Goal: Task Accomplishment & Management: Manage account settings

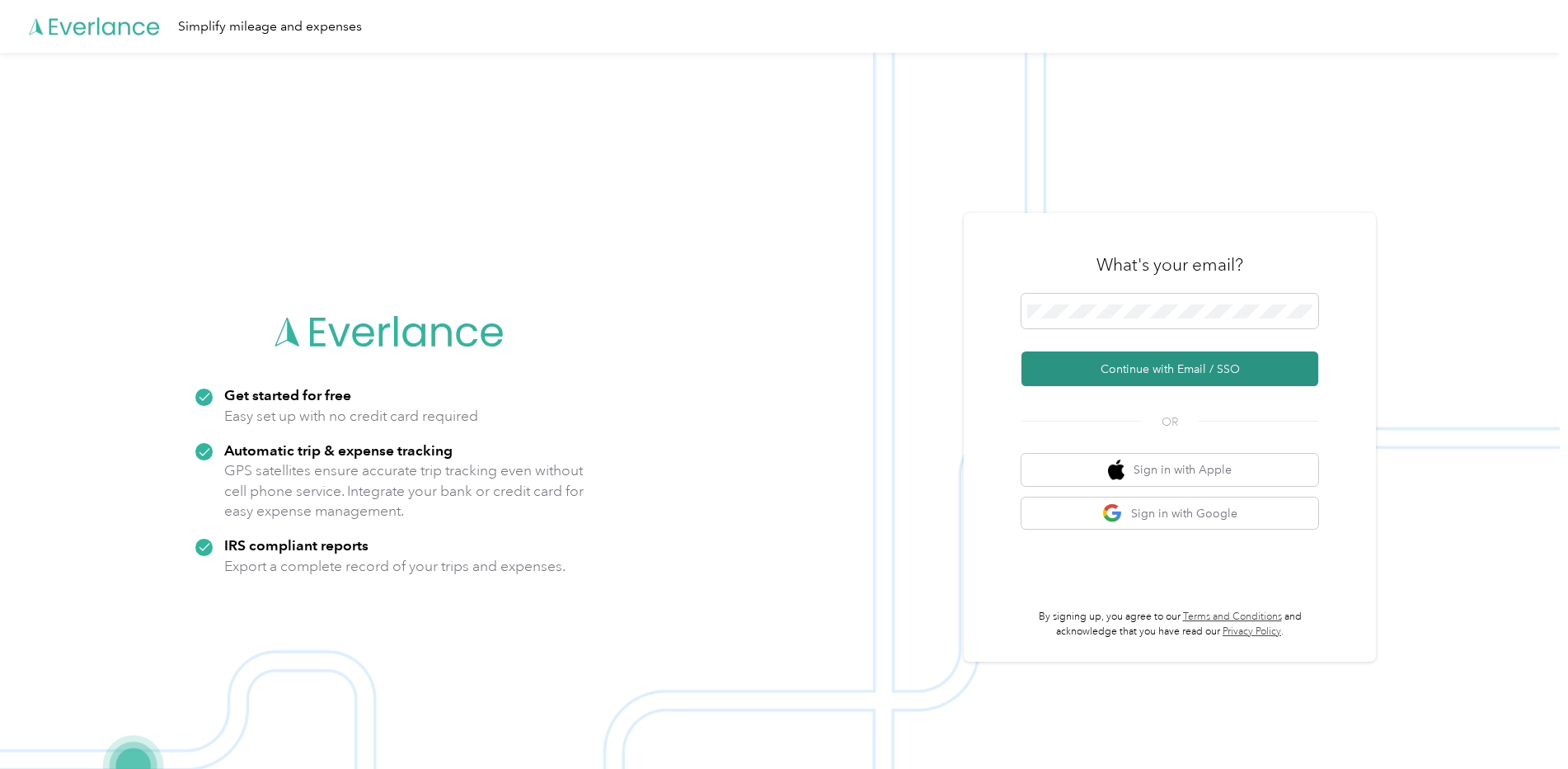
drag, startPoint x: 1127, startPoint y: 319, endPoint x: 1142, endPoint y: 365, distance: 48.4
click at [1142, 365] on button "Continue with Email / SSO" at bounding box center [1170, 369] width 297 height 35
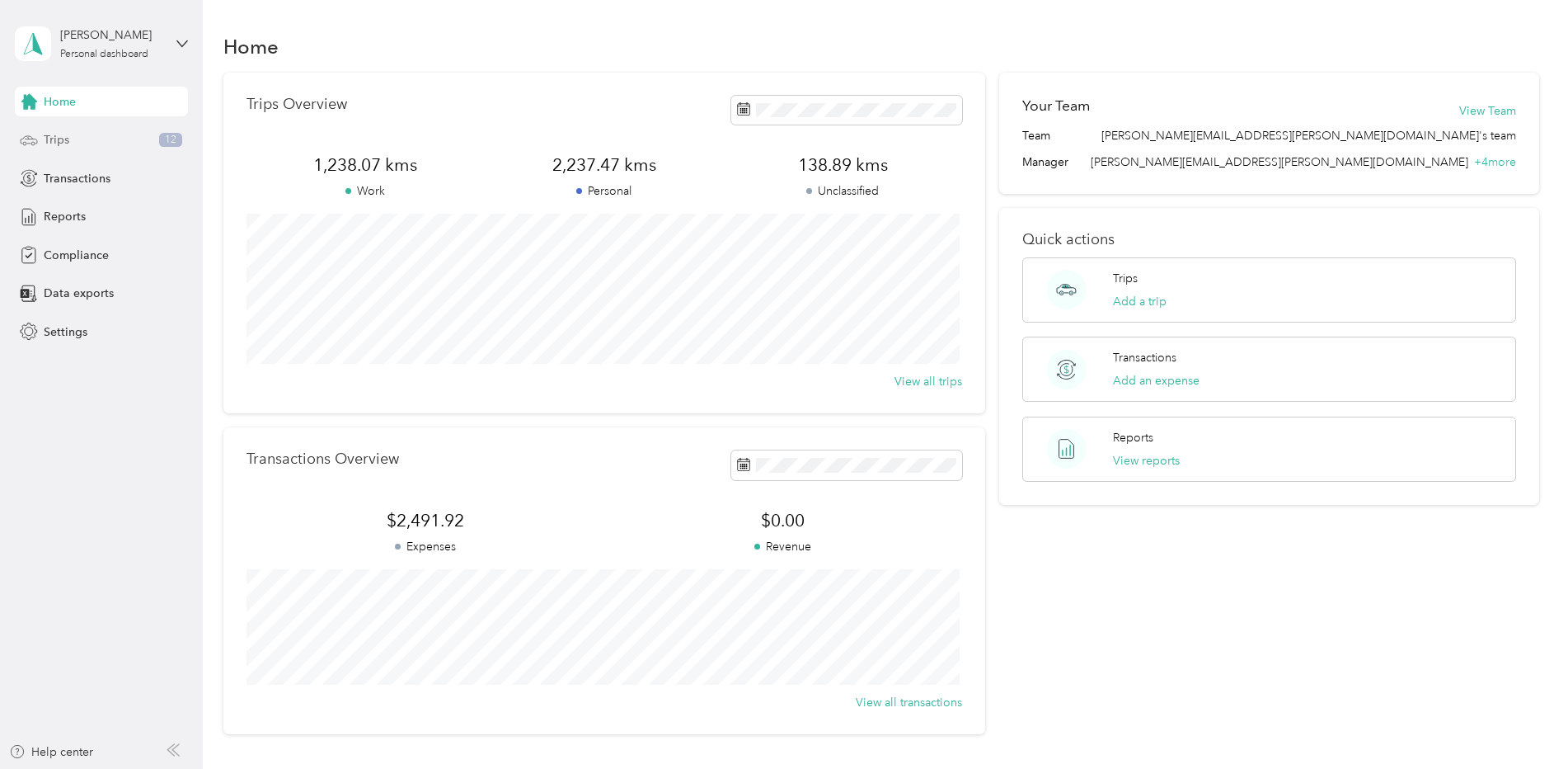
click at [116, 131] on div "Trips 12" at bounding box center [101, 140] width 173 height 30
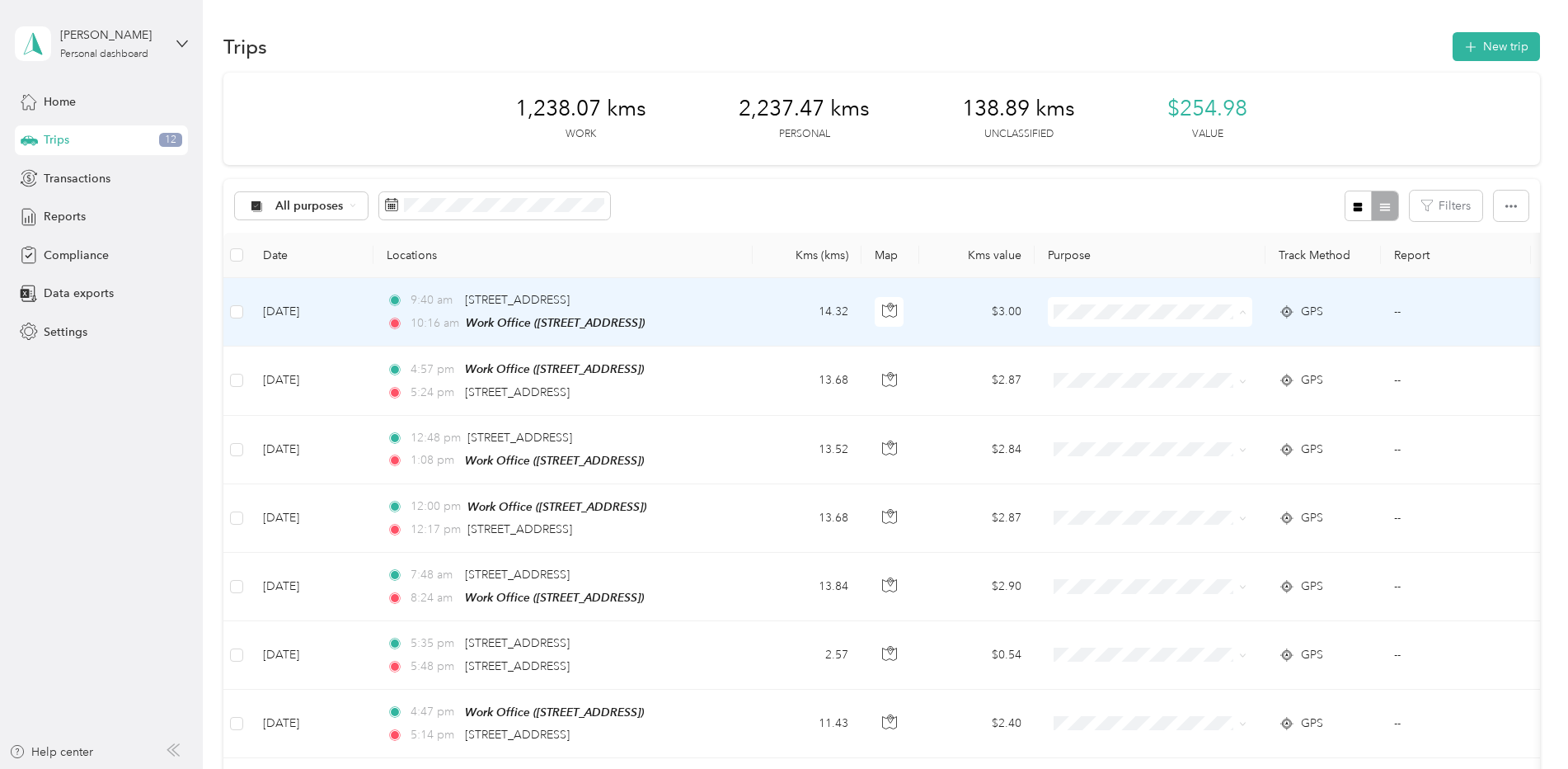
click at [1148, 367] on span "Personal" at bounding box center [1165, 371] width 153 height 17
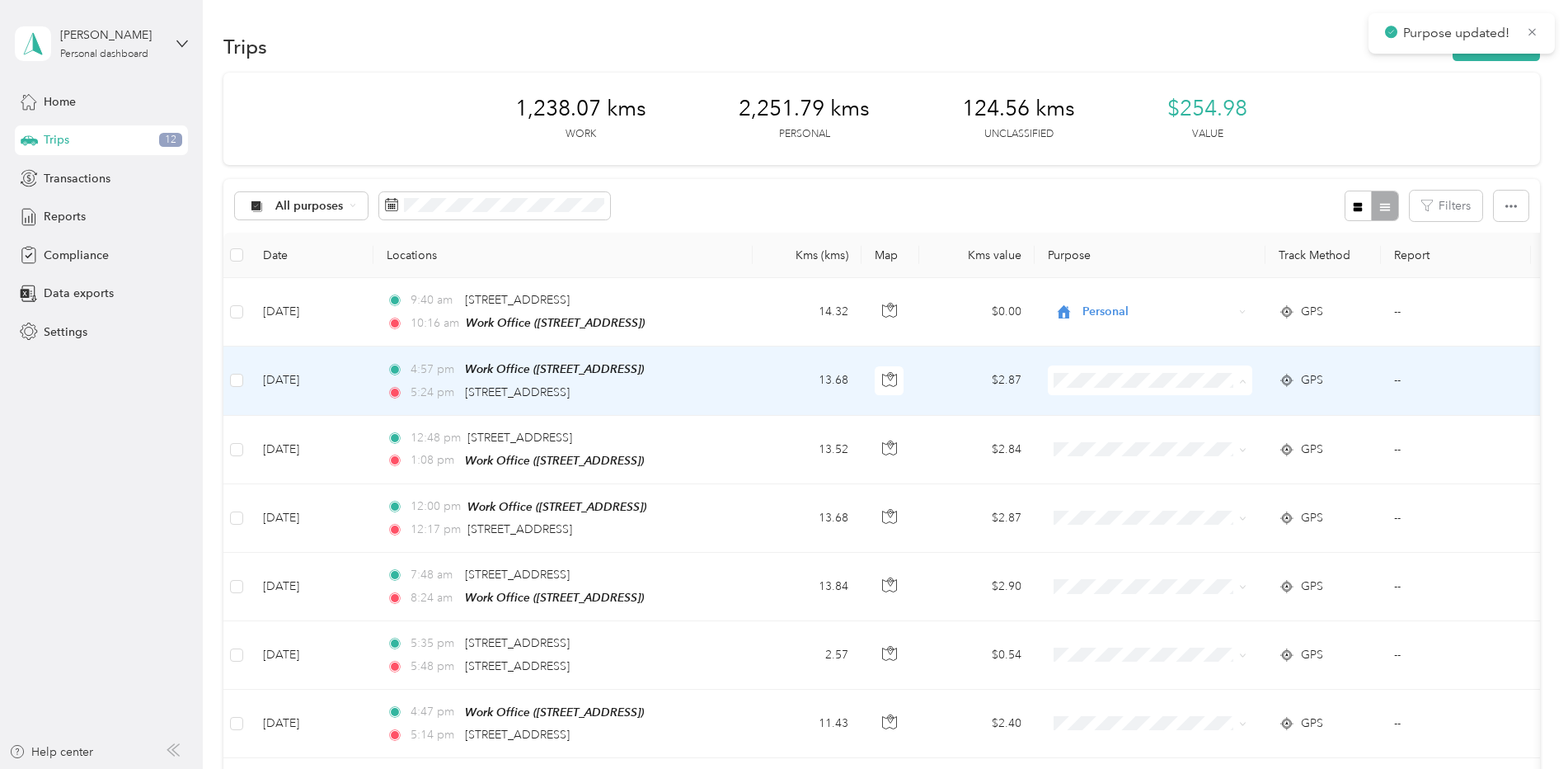
click at [1149, 437] on span "Personal" at bounding box center [1165, 439] width 153 height 17
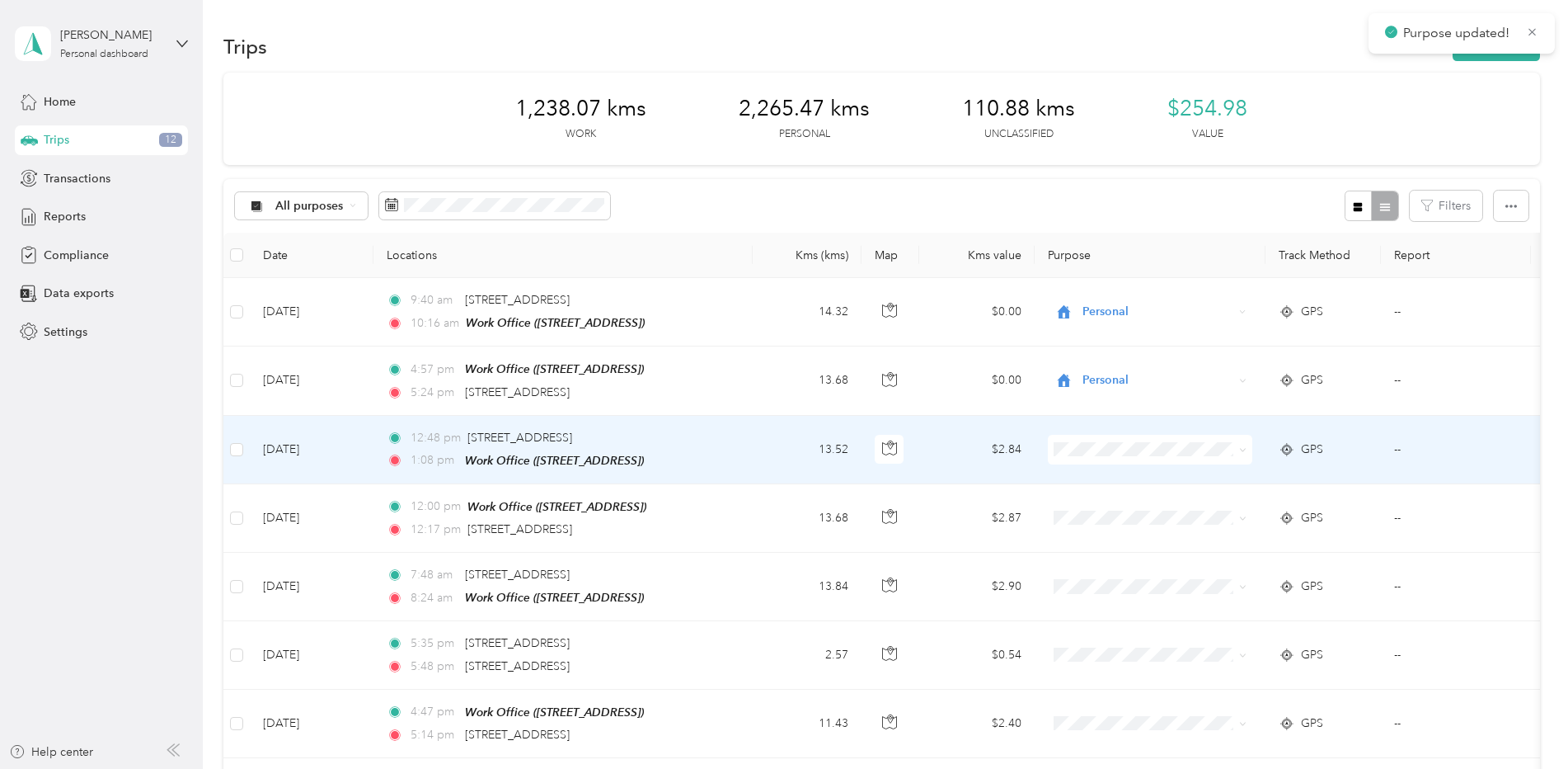
click at [1135, 501] on span "Personal" at bounding box center [1165, 505] width 153 height 17
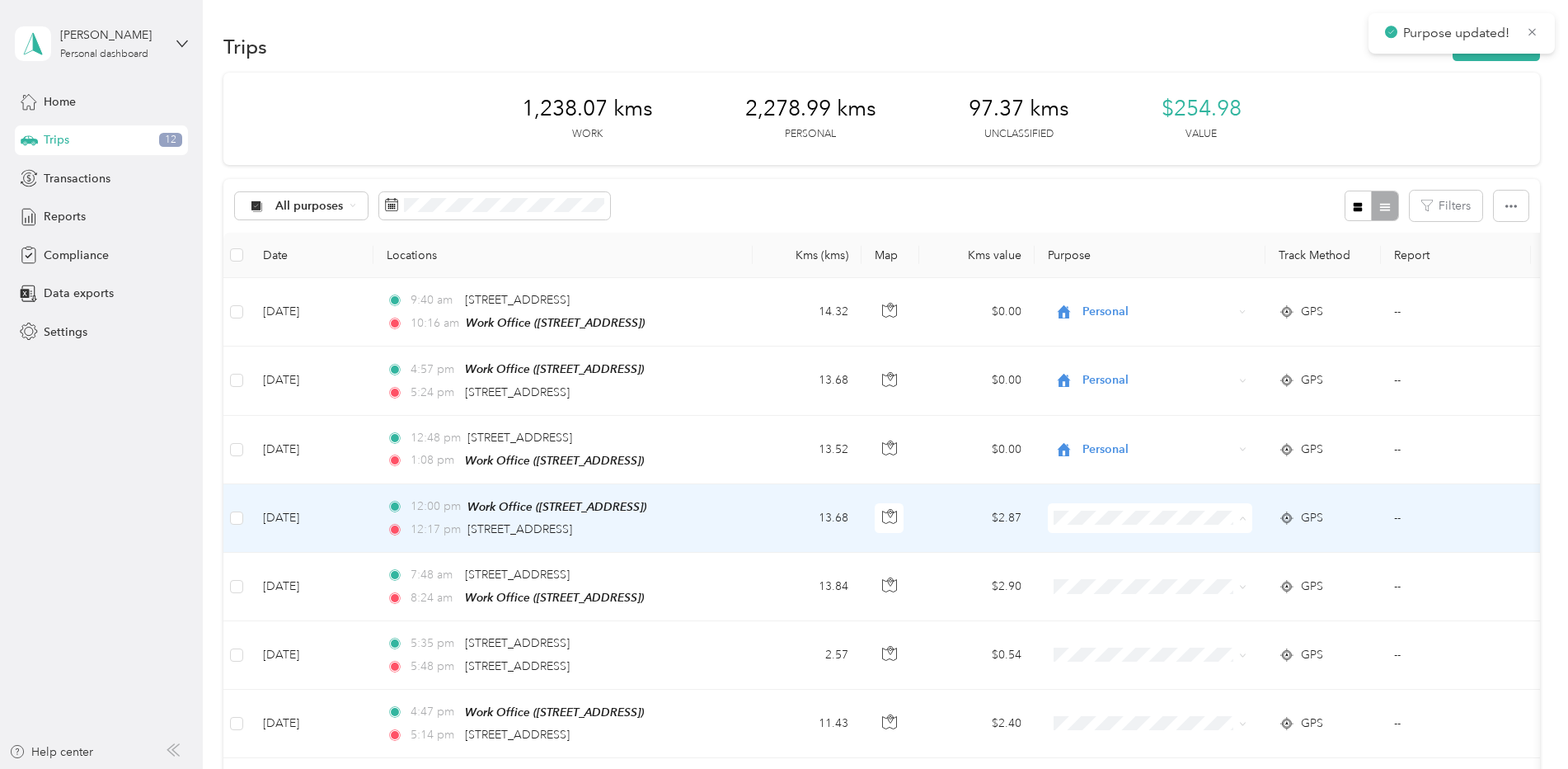
click at [1108, 572] on span "Personal" at bounding box center [1165, 574] width 153 height 17
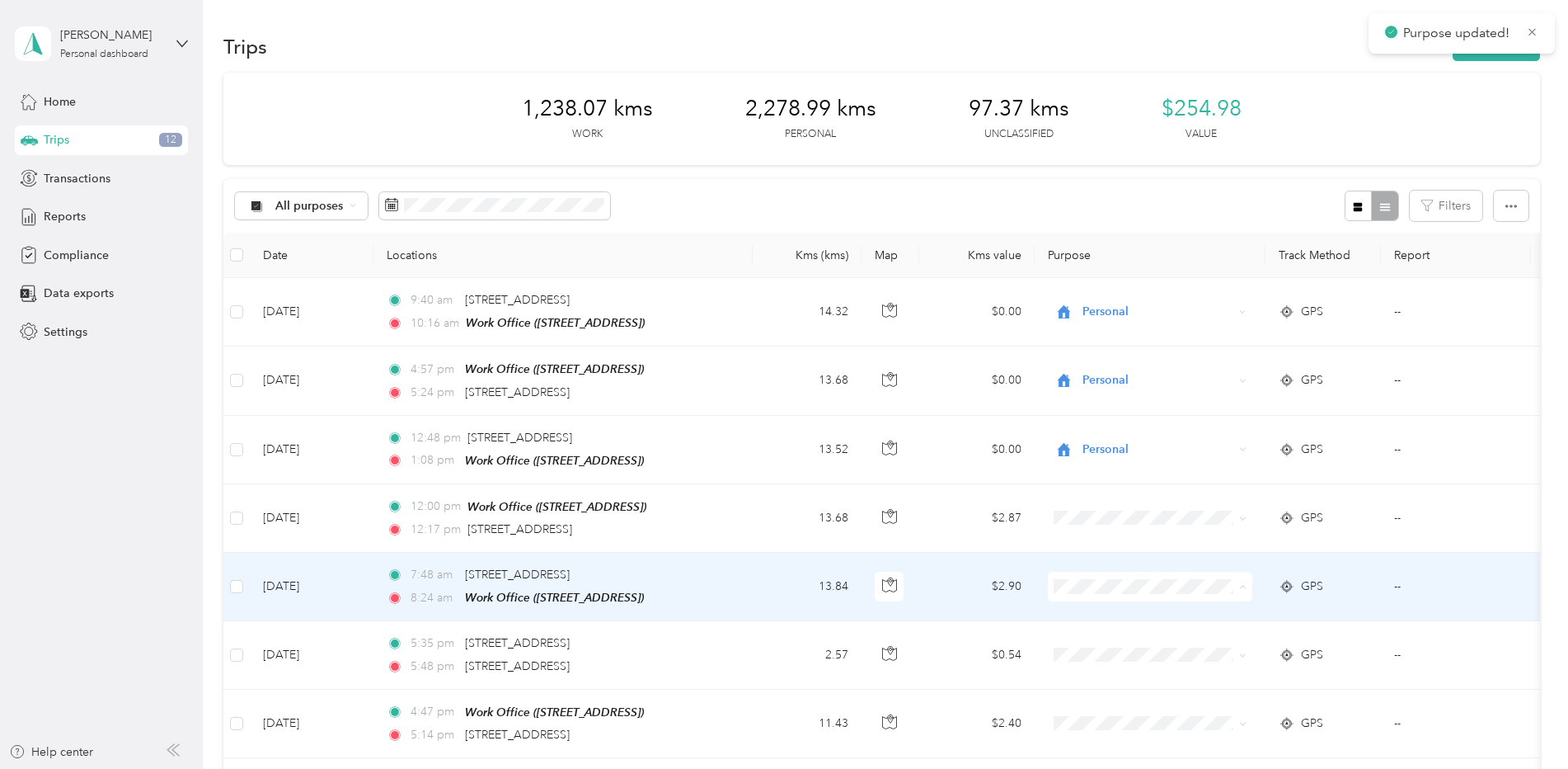
click at [1132, 638] on span "Personal" at bounding box center [1165, 643] width 153 height 17
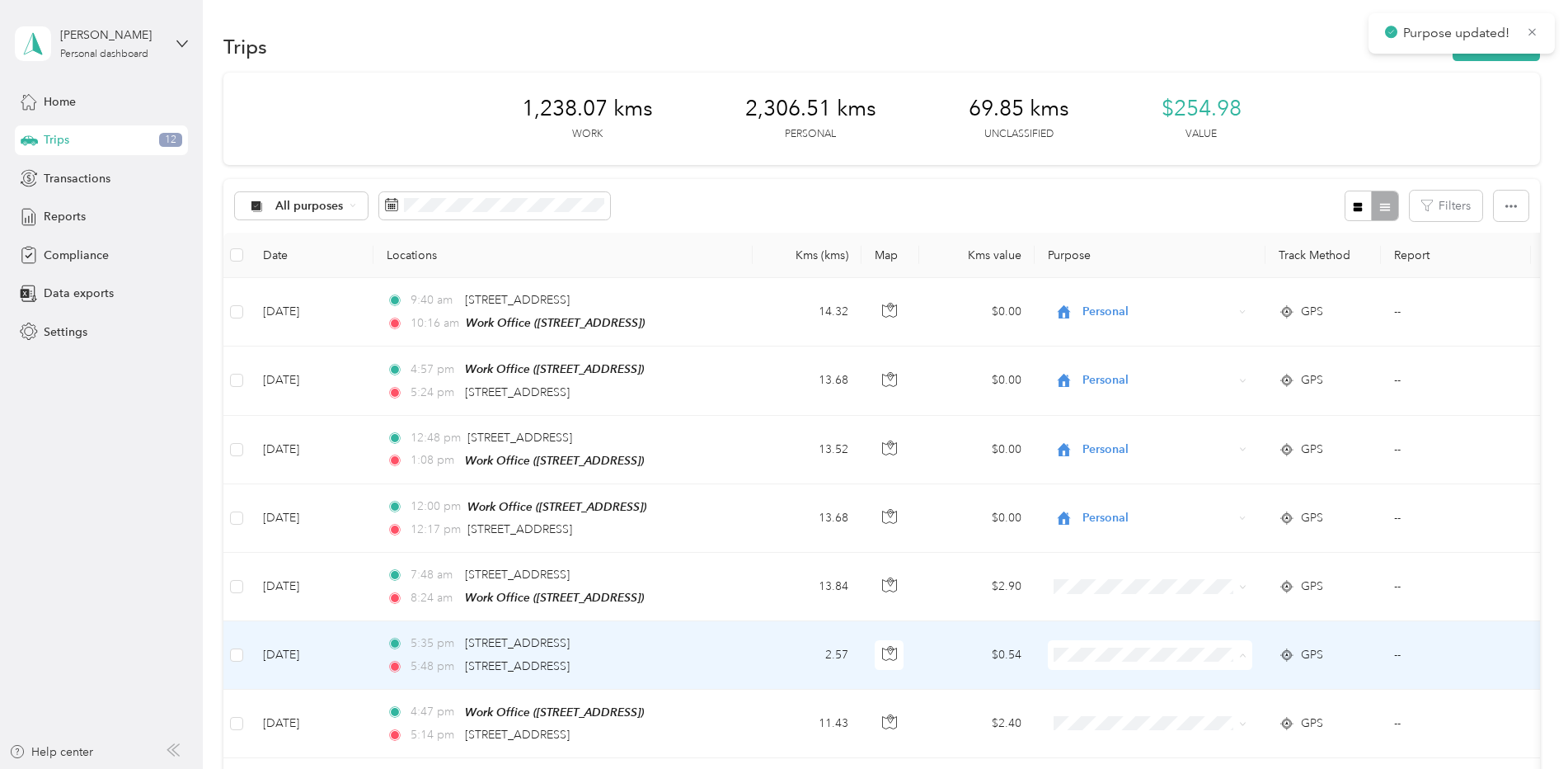
click at [1140, 677] on span "Convergint - CAN" at bounding box center [1165, 681] width 153 height 17
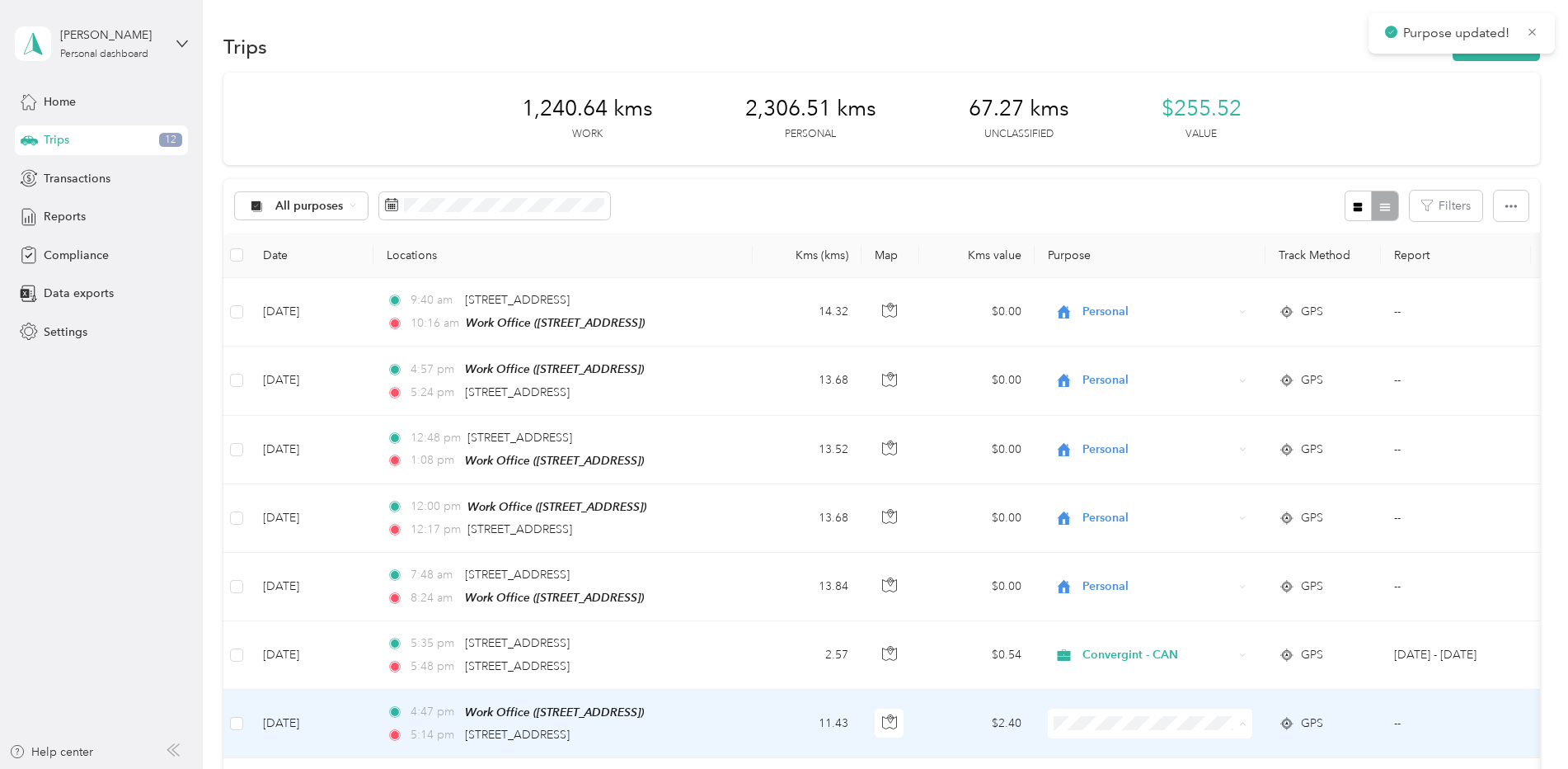
click at [1146, 663] on li "Convergint - CAN" at bounding box center [1150, 659] width 205 height 29
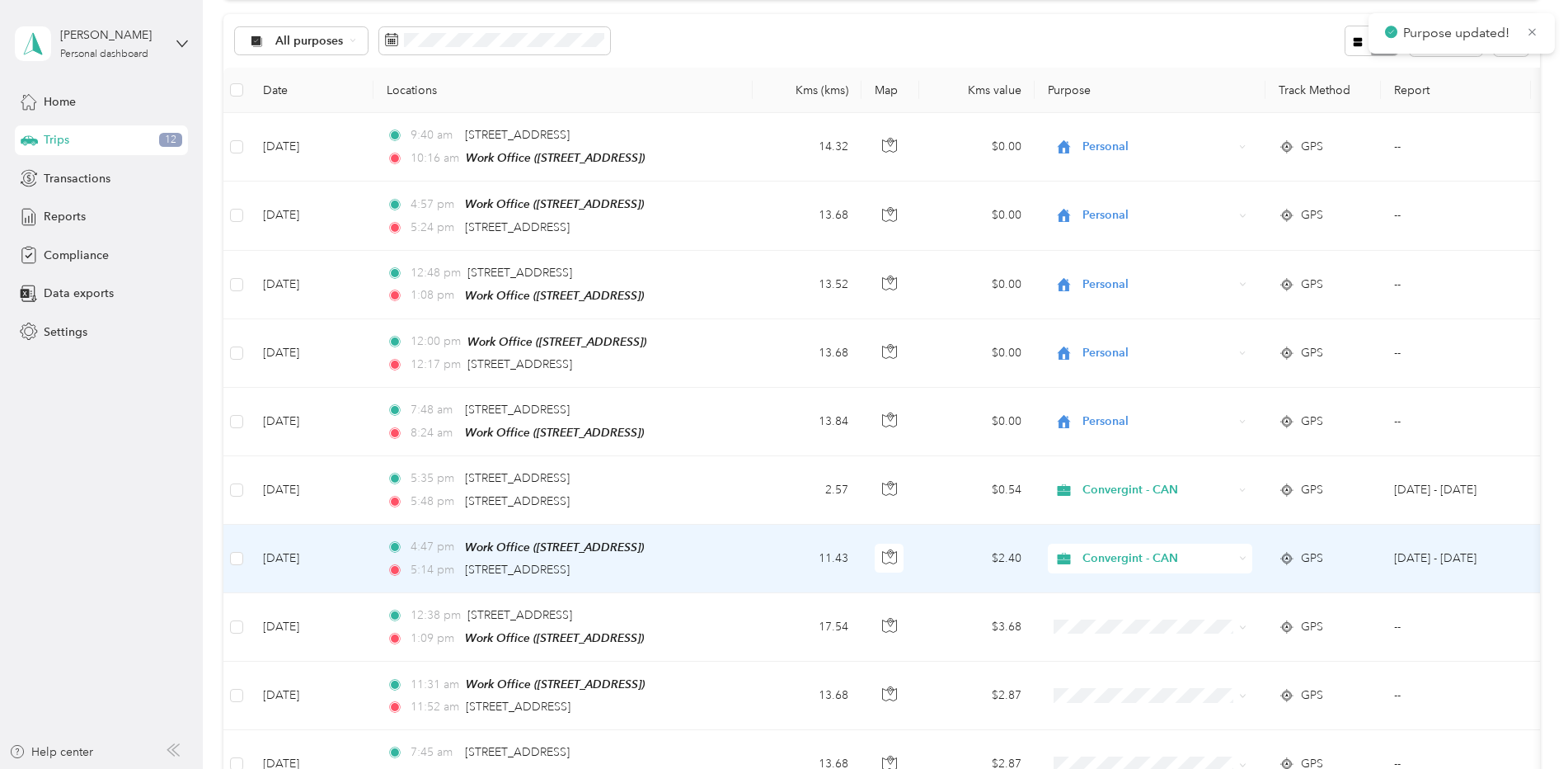
scroll to position [248, 0]
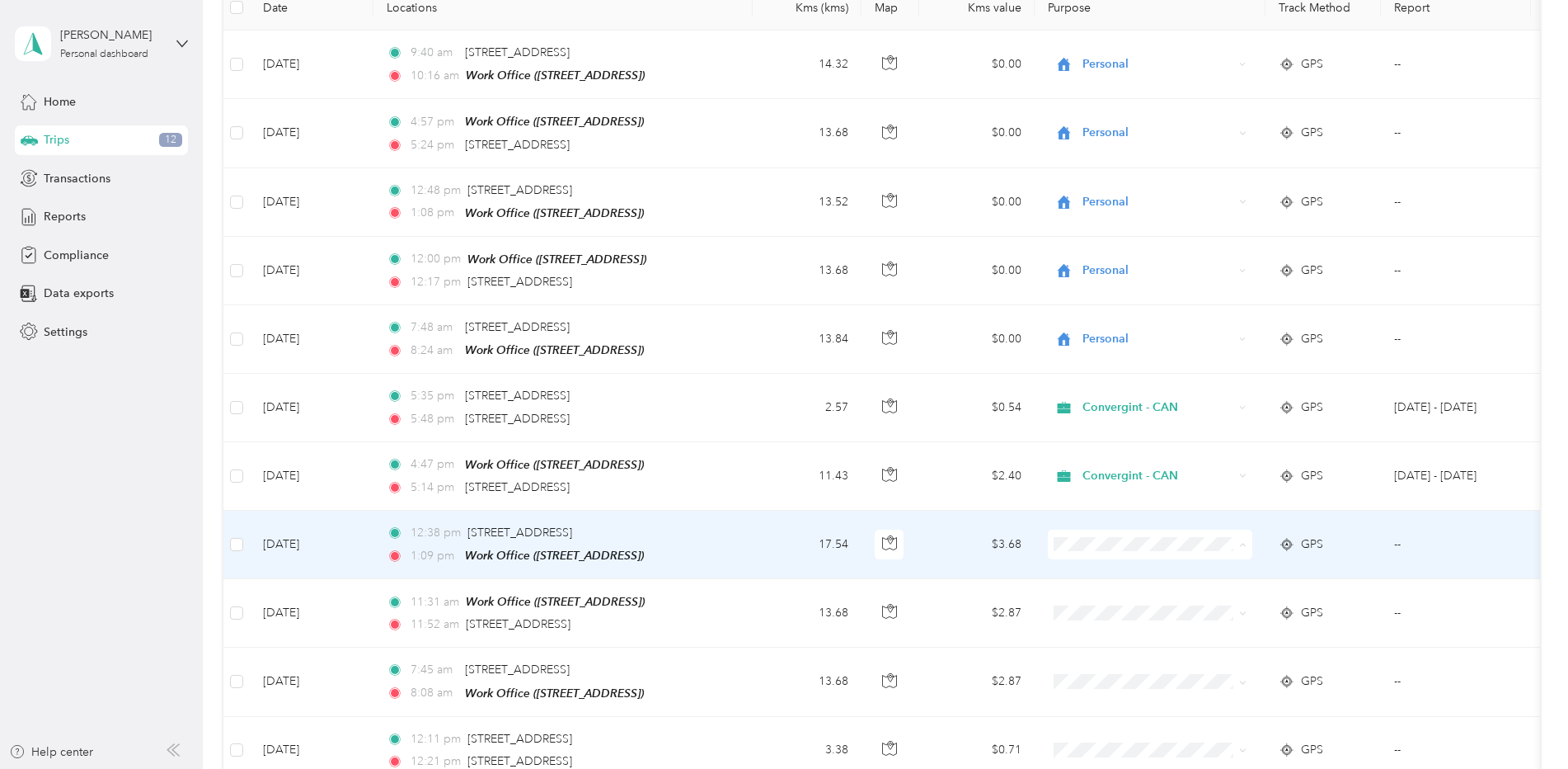
click at [1135, 602] on span "Personal" at bounding box center [1165, 598] width 153 height 17
click at [1133, 537] on span "Personal" at bounding box center [1158, 544] width 151 height 18
click at [1123, 593] on span "Personal" at bounding box center [1155, 598] width 134 height 17
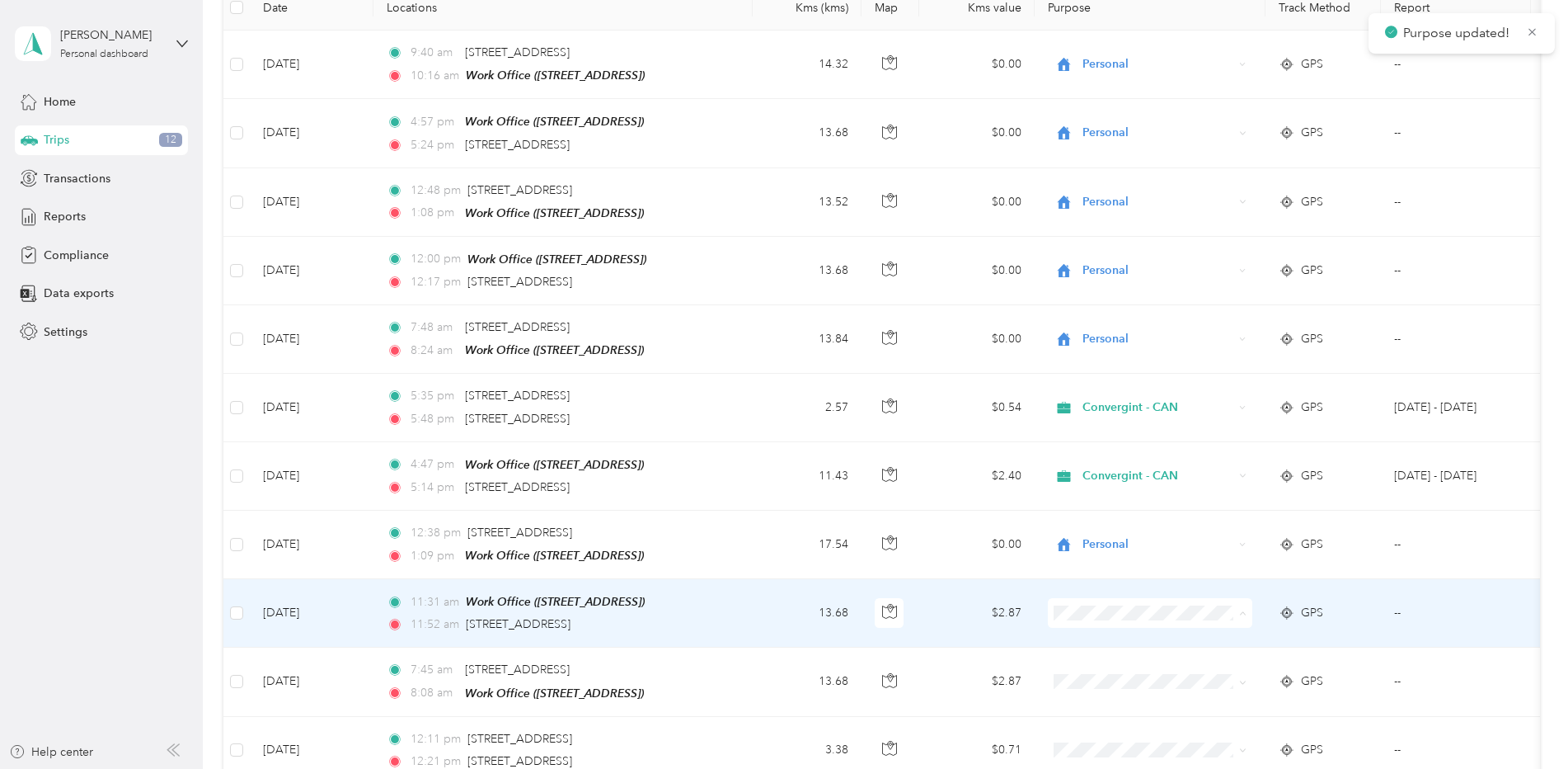
click at [1129, 662] on span "Personal" at bounding box center [1165, 666] width 153 height 17
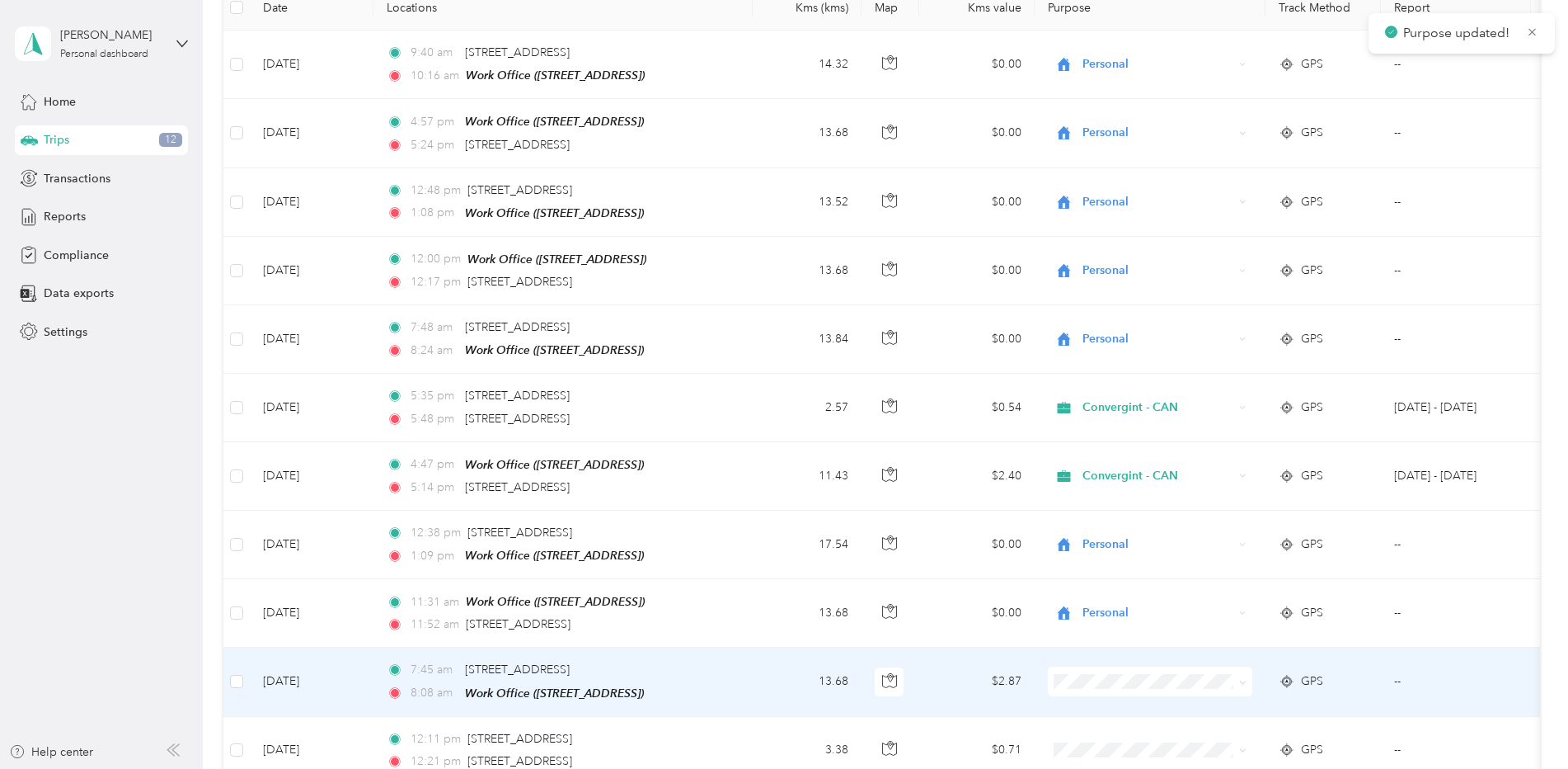
click at [1111, 729] on span "Personal" at bounding box center [1165, 731] width 153 height 17
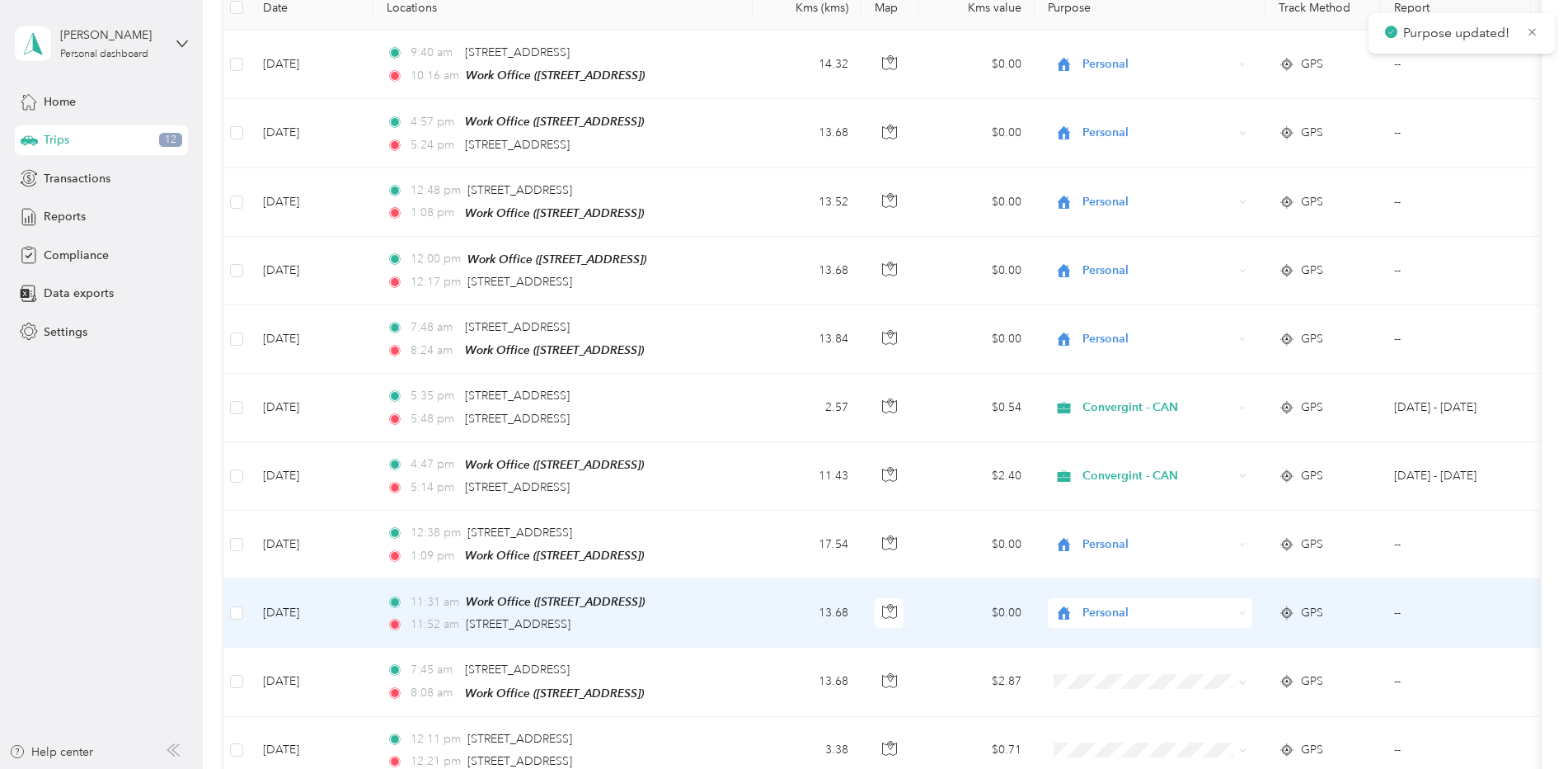
scroll to position [412, 0]
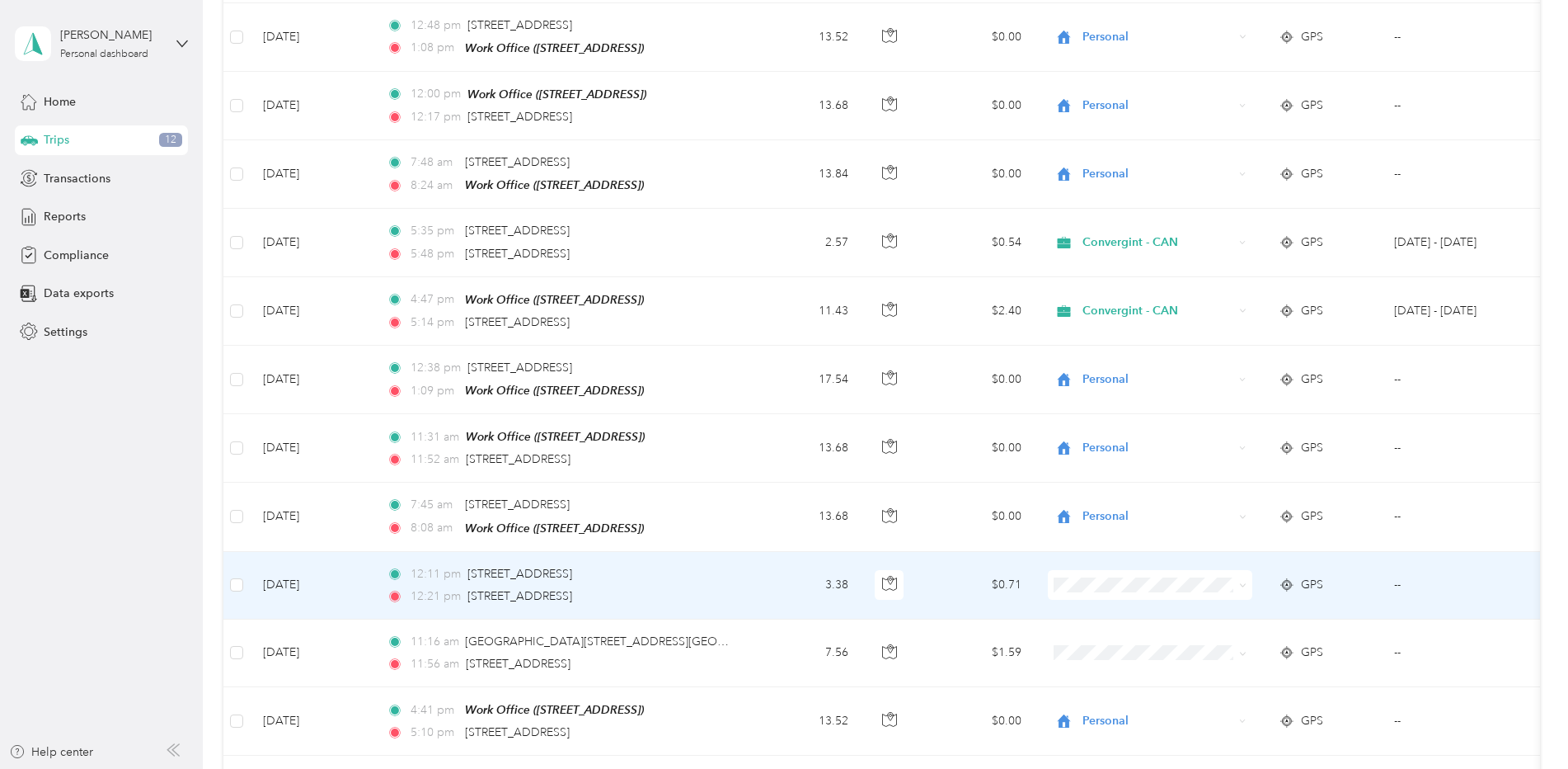
click at [1140, 615] on li "Convergint - CAN" at bounding box center [1150, 607] width 205 height 29
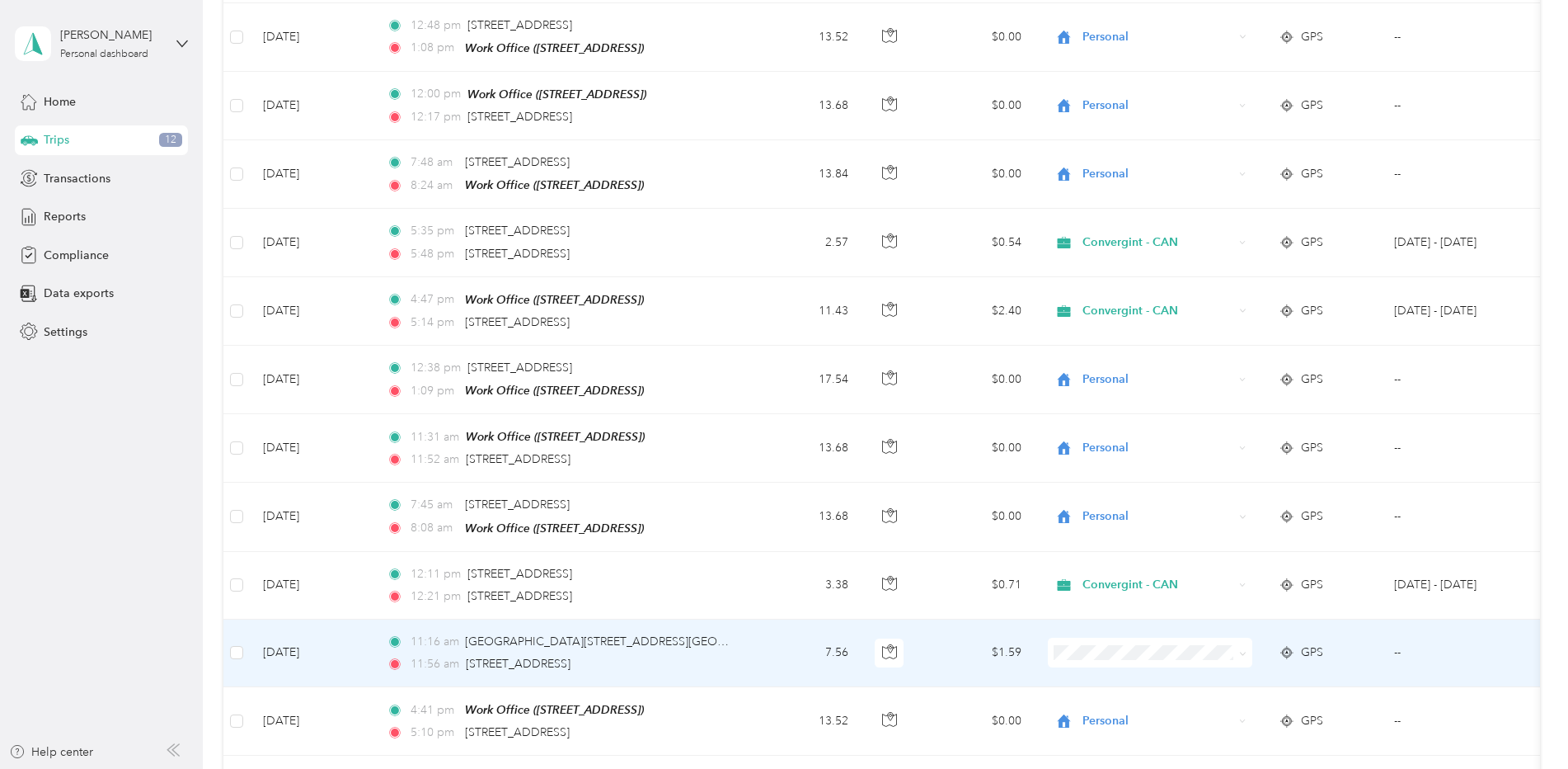
click at [1147, 668] on span "Convergint - CAN" at bounding box center [1165, 675] width 153 height 17
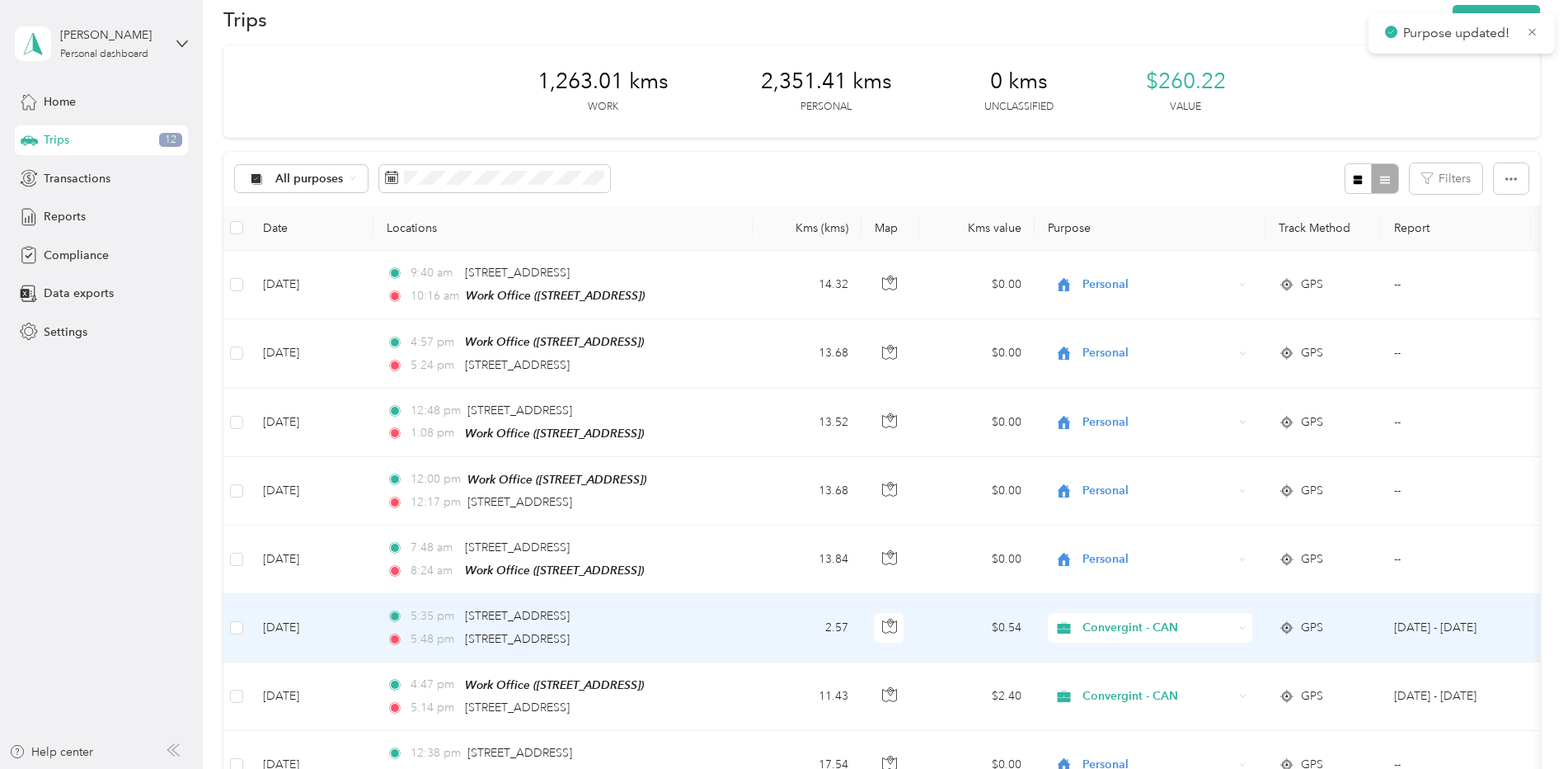
scroll to position [0, 0]
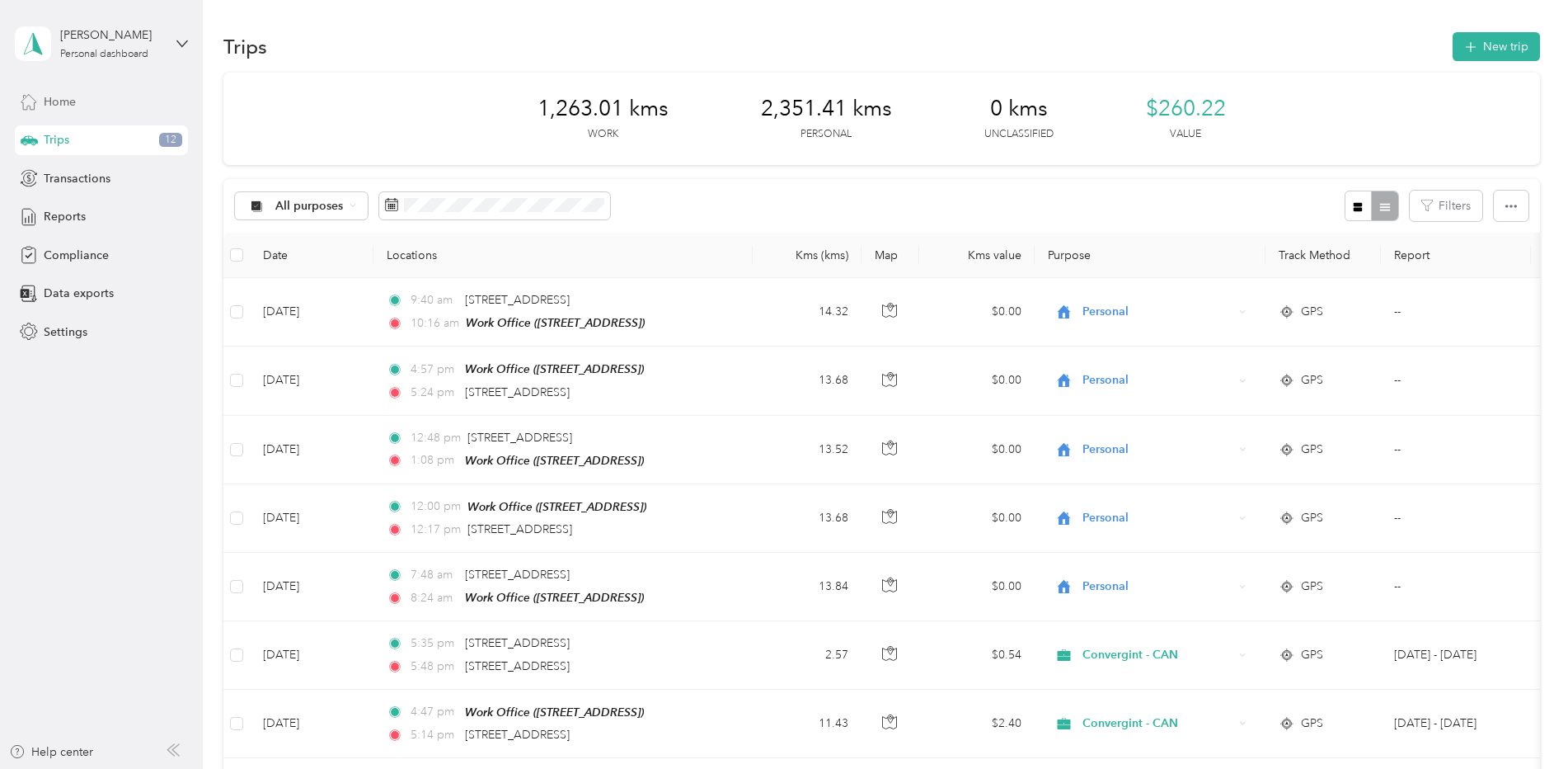
click at [92, 102] on div "Home" at bounding box center [101, 101] width 173 height 30
